Goal: Navigation & Orientation: Find specific page/section

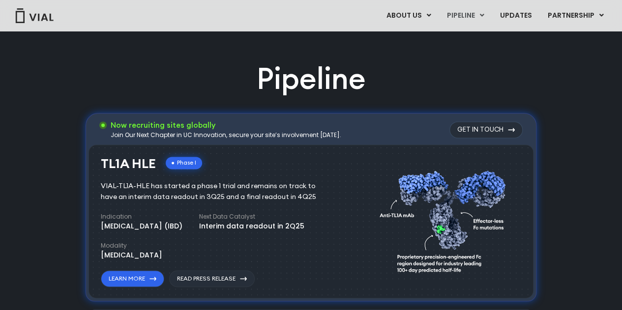
scroll to position [585, 0]
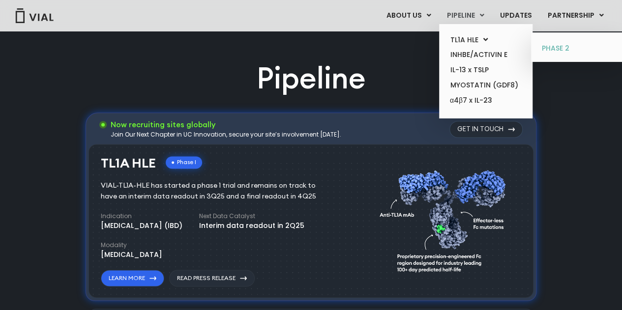
click at [546, 47] on link "PHASE 2" at bounding box center [578, 49] width 86 height 16
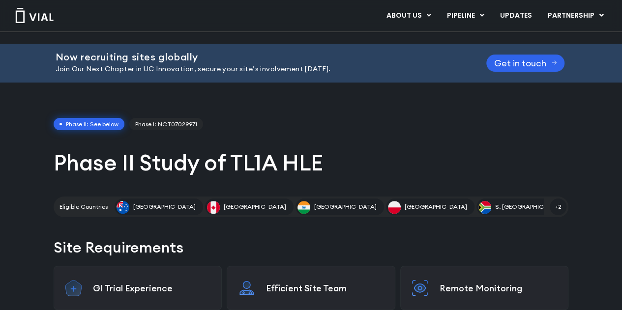
scroll to position [15, 0]
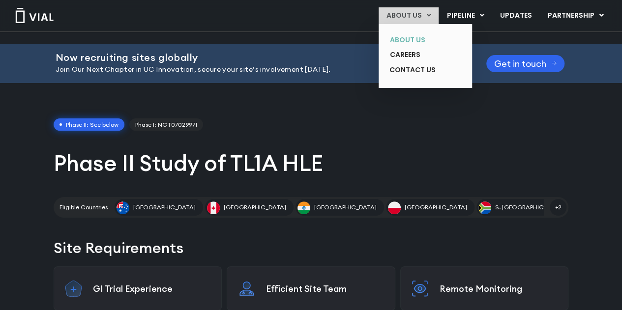
click at [410, 41] on link "ABOUT US" at bounding box center [418, 39] width 72 height 15
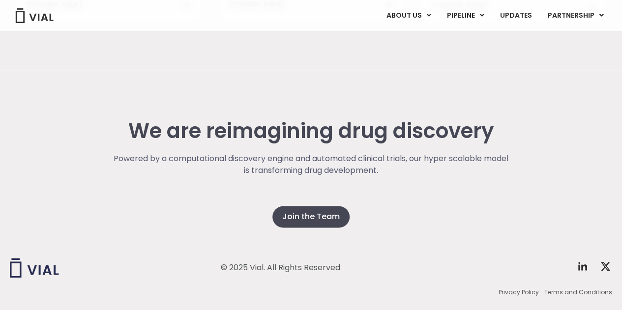
scroll to position [2536, 0]
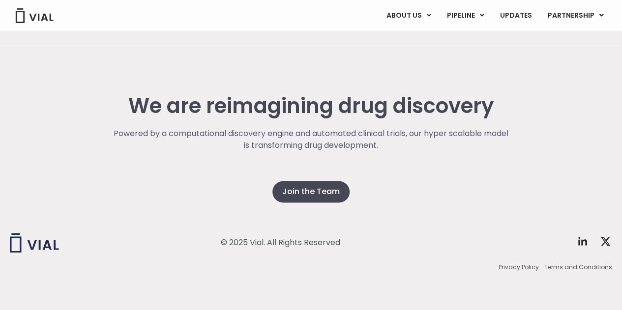
click at [306, 196] on div "© 2025 Vial. All Rights Reserved Twitter X Logo Privacy Policy Terms and Condit…" at bounding box center [311, 253] width 603 height 115
click at [298, 188] on span "Join the Team" at bounding box center [311, 192] width 58 height 12
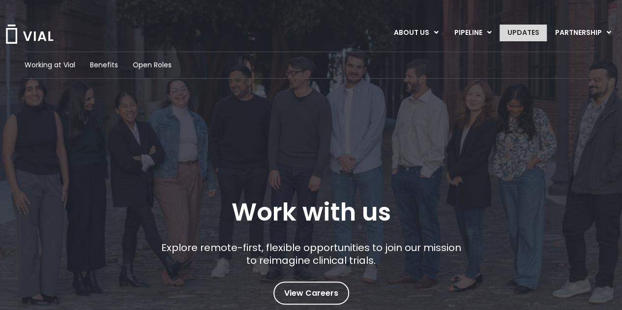
click at [525, 31] on link "UPDATES" at bounding box center [523, 33] width 47 height 17
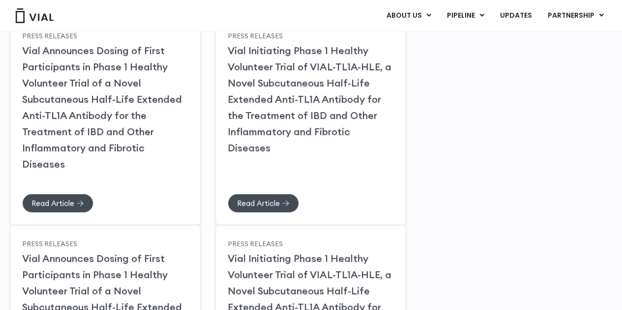
scroll to position [177, 0]
